Goal: Task Accomplishment & Management: Manage account settings

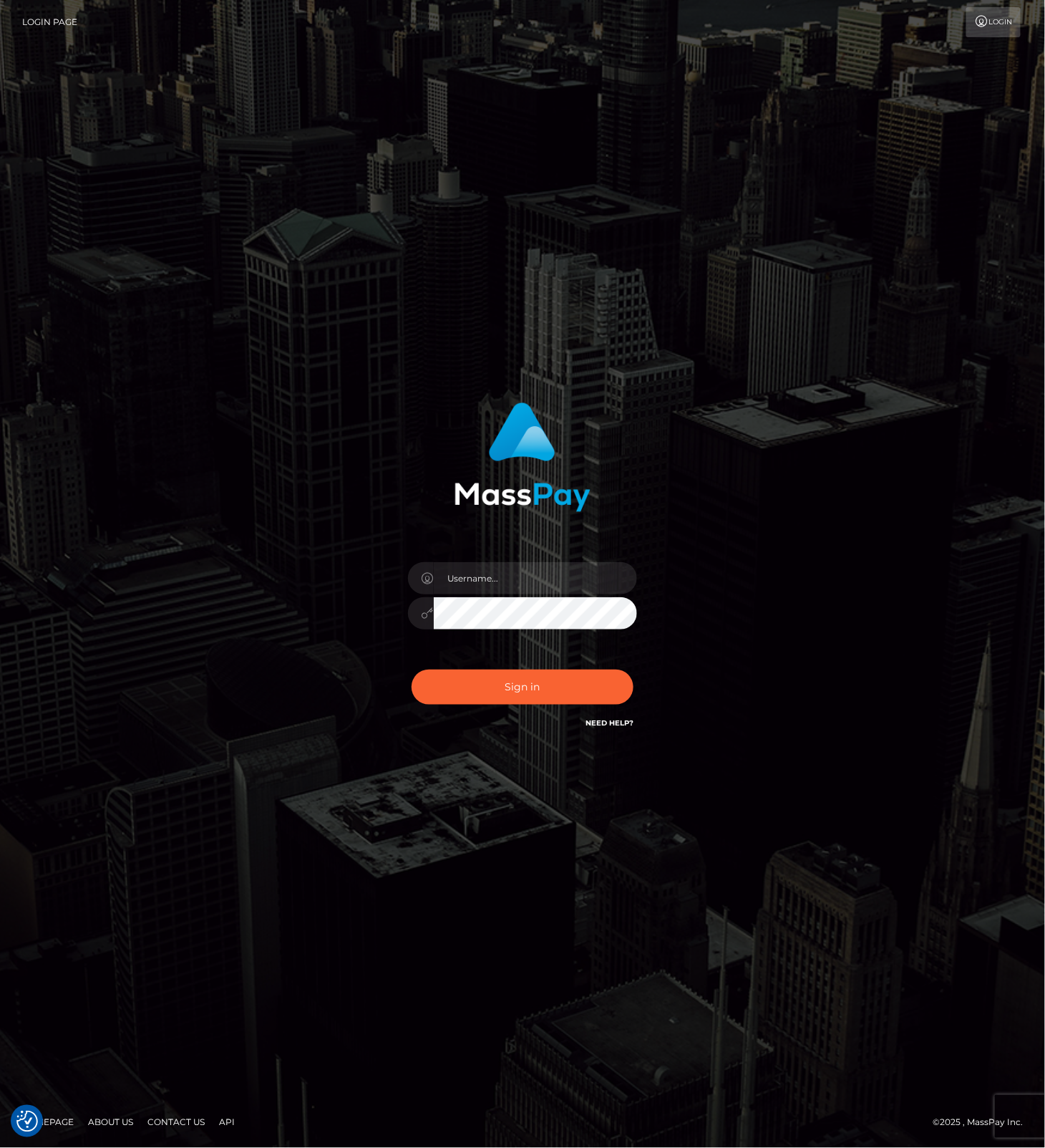
click at [0, 1147] on com-1password-button at bounding box center [0, 1148] width 0 height 0
type input "leslie.throne"
click at [480, 690] on button "Sign in" at bounding box center [522, 687] width 222 height 35
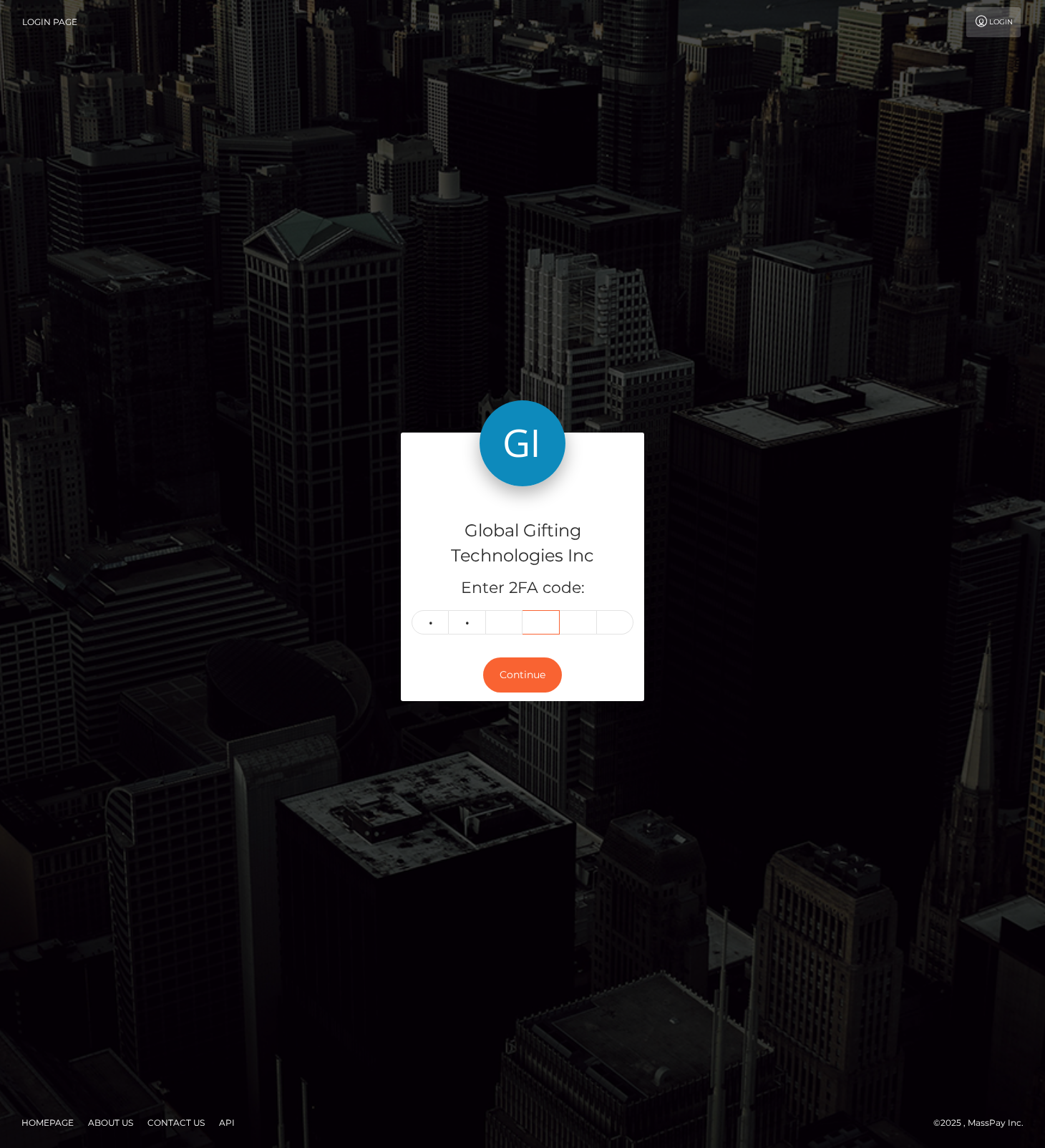
type input "4"
type input "1"
type input "3"
type input "4"
